Goal: Check status: Check status

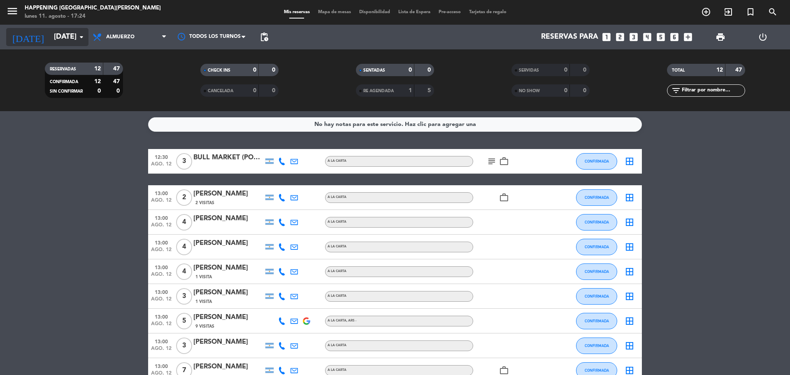
click at [72, 37] on input "[DATE]" at bounding box center [97, 37] width 95 height 16
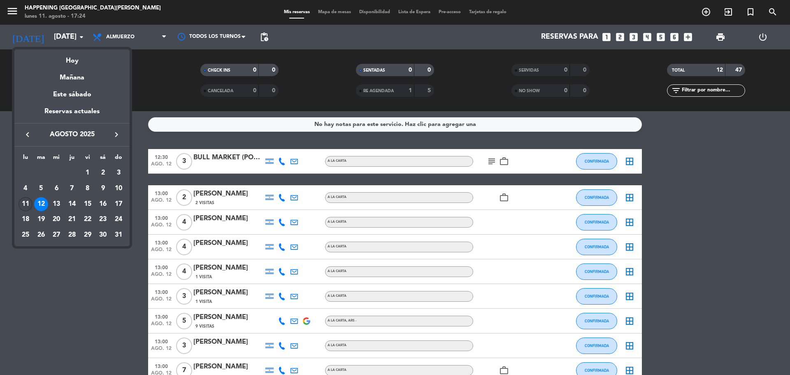
click at [25, 206] on div "11" at bounding box center [26, 204] width 14 height 14
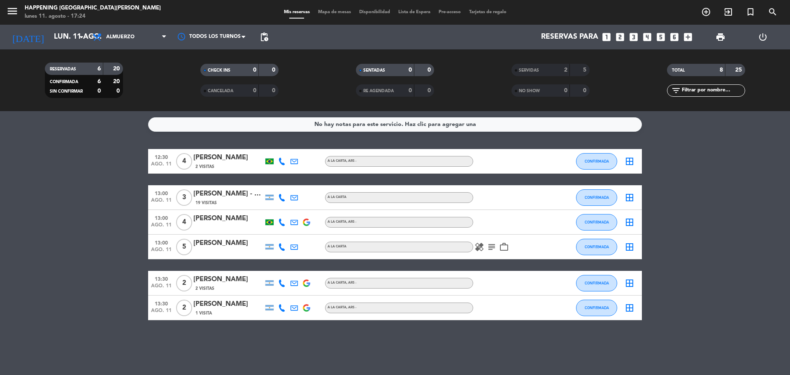
click at [122, 36] on span "Almuerzo" at bounding box center [120, 37] width 28 height 6
click at [142, 95] on div "menu Happening Puerto [PERSON_NAME] [DATE] 11. agosto - 17:24 Mis reservas Mapa…" at bounding box center [395, 55] width 790 height 111
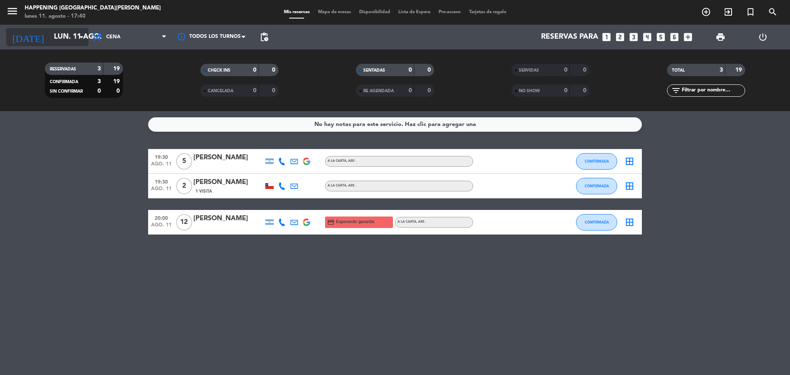
click at [81, 36] on icon "arrow_drop_down" at bounding box center [82, 37] width 10 height 10
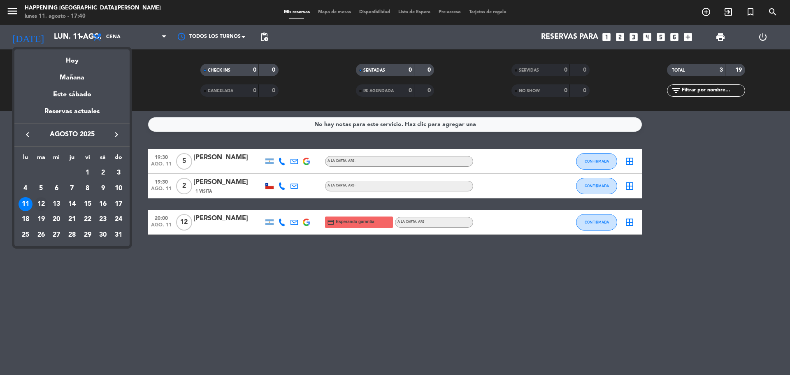
click at [41, 205] on div "12" at bounding box center [41, 204] width 14 height 14
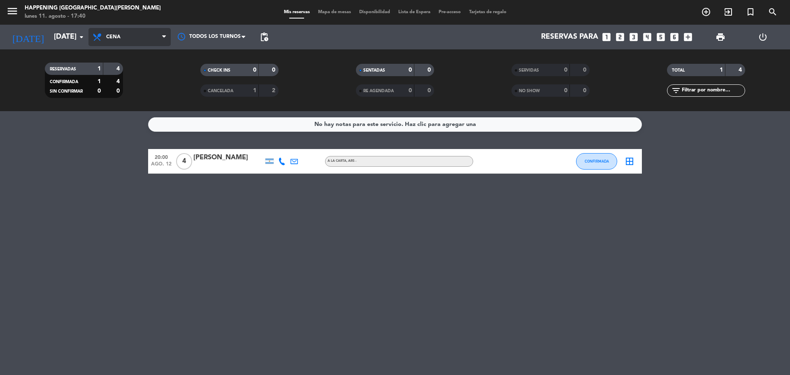
click at [166, 36] on span at bounding box center [166, 37] width 8 height 8
click at [151, 72] on div "menu Happening Puerto [PERSON_NAME] [DATE] 11. agosto - 17:40 Mis reservas Mapa…" at bounding box center [395, 55] width 790 height 111
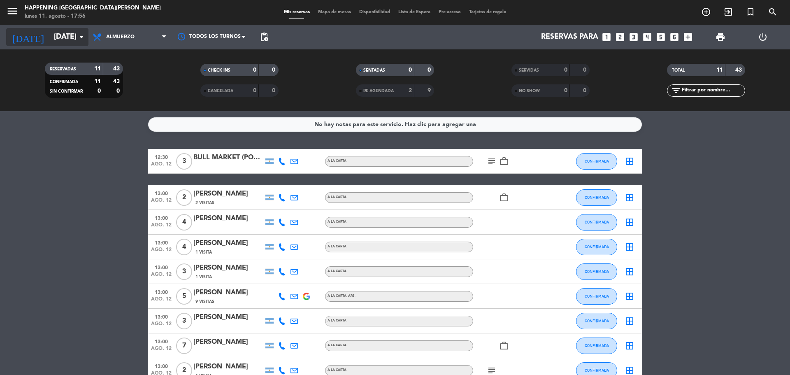
click at [50, 40] on input "[DATE]" at bounding box center [97, 37] width 95 height 16
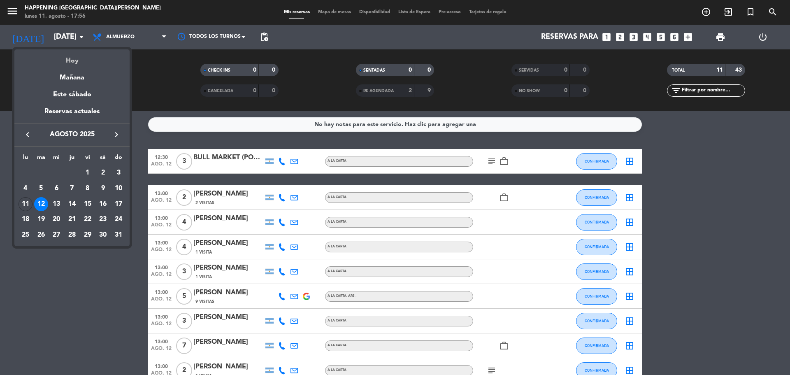
click at [68, 62] on div "Hoy" at bounding box center [71, 57] width 115 height 17
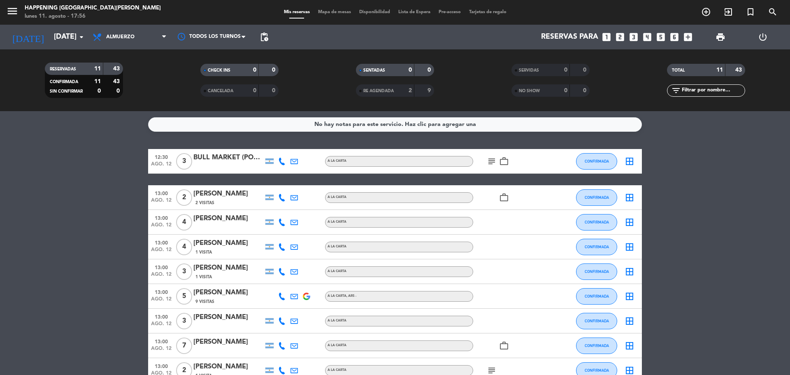
type input "lun. 11 ago."
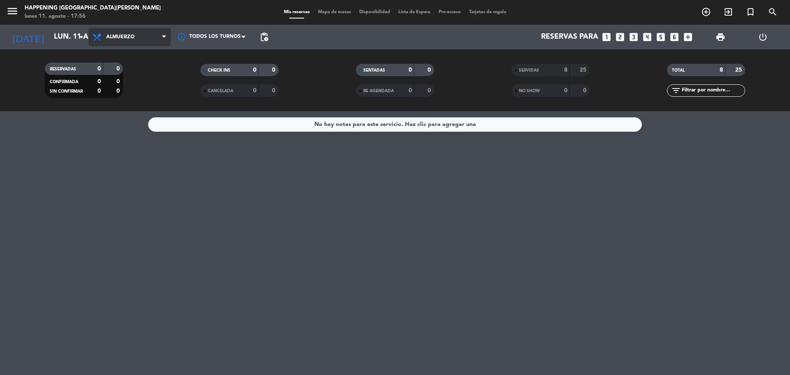
click at [133, 34] on span "Almuerzo" at bounding box center [120, 37] width 28 height 6
click at [138, 92] on div "menu Happening Puerto [PERSON_NAME] [DATE] 11. agosto - 17:56 Mis reservas Mapa…" at bounding box center [395, 55] width 790 height 111
